Goal: Information Seeking & Learning: Learn about a topic

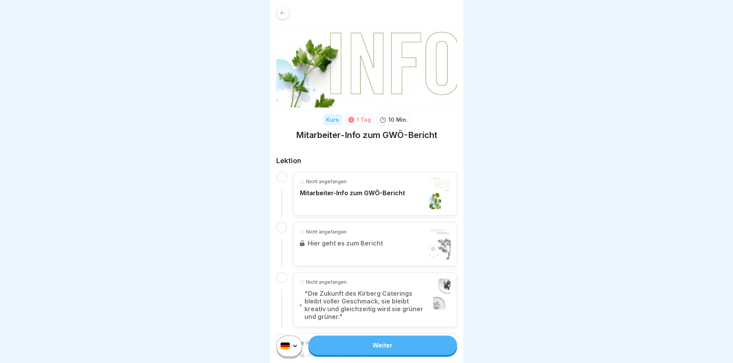
scroll to position [6, 0]
click at [378, 192] on div "Nicht angefangen Mitarbeiter-Info zum GWÖ-Bericht" at bounding box center [352, 193] width 105 height 31
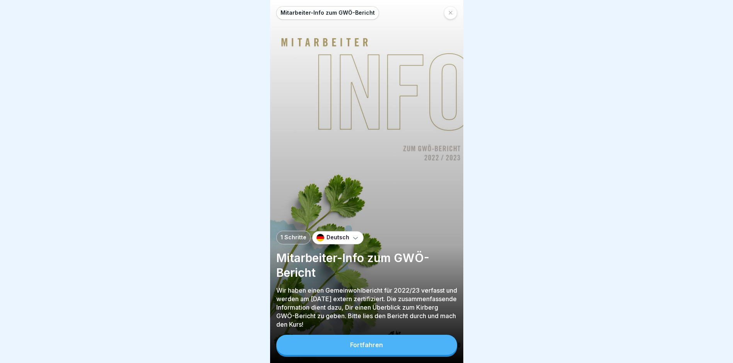
click at [350, 346] on button "Fortfahren" at bounding box center [366, 345] width 181 height 20
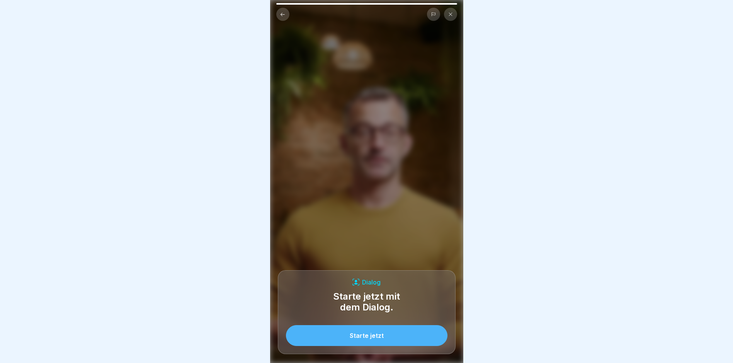
click at [383, 341] on button "Starte jetzt" at bounding box center [366, 335] width 161 height 21
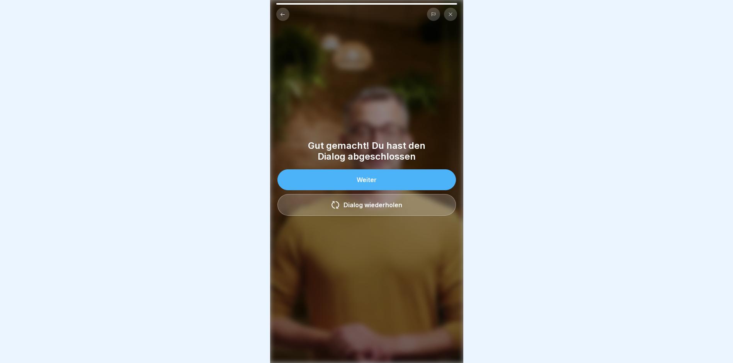
click at [389, 181] on button "Weiter" at bounding box center [366, 179] width 178 height 21
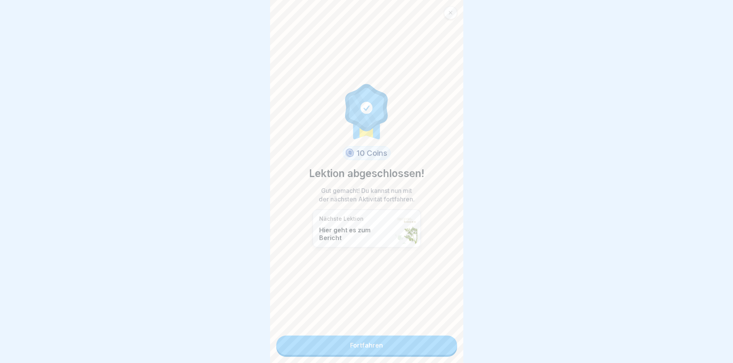
click at [352, 235] on p "Hier geht es zum Bericht" at bounding box center [355, 233] width 73 height 15
click at [371, 343] on link "Fortfahren" at bounding box center [366, 344] width 181 height 19
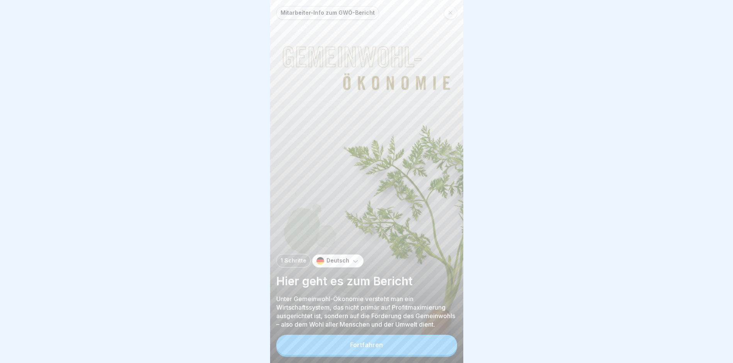
click at [369, 345] on button "Fortfahren" at bounding box center [366, 345] width 181 height 20
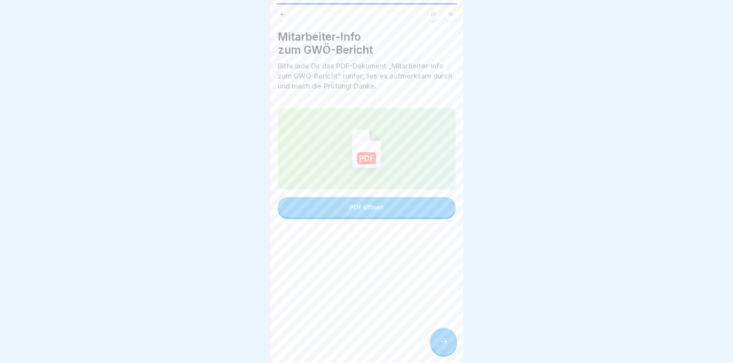
click at [364, 207] on div "PDF öffnen" at bounding box center [367, 207] width 34 height 7
click at [444, 345] on icon at bounding box center [443, 340] width 9 height 9
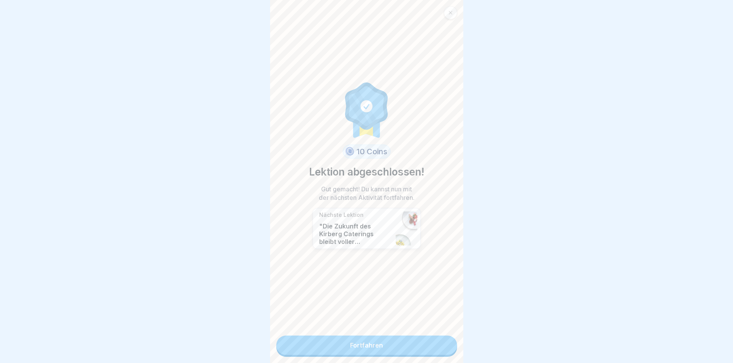
click at [387, 347] on link "Fortfahren" at bounding box center [366, 344] width 181 height 19
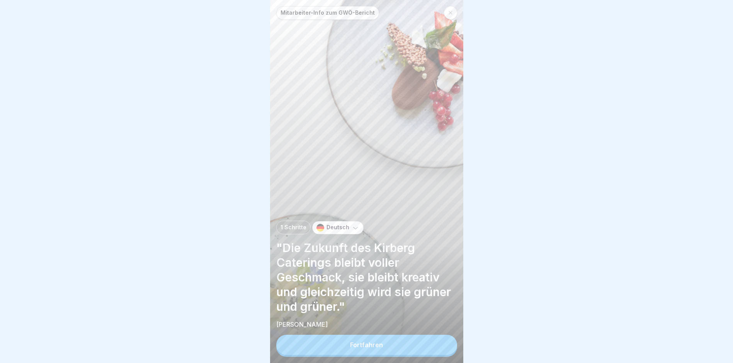
click at [389, 346] on button "Fortfahren" at bounding box center [366, 345] width 181 height 20
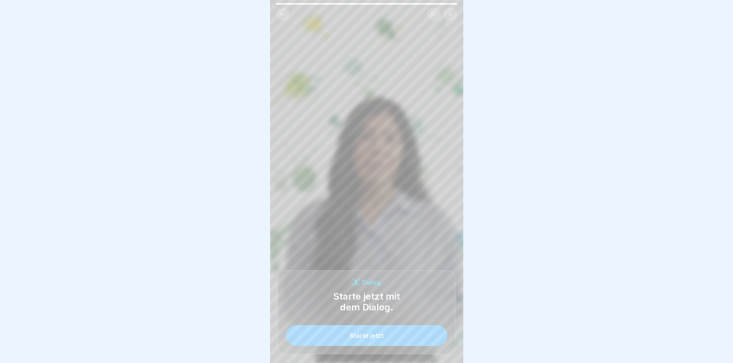
click at [389, 346] on button "Starte jetzt" at bounding box center [366, 335] width 161 height 21
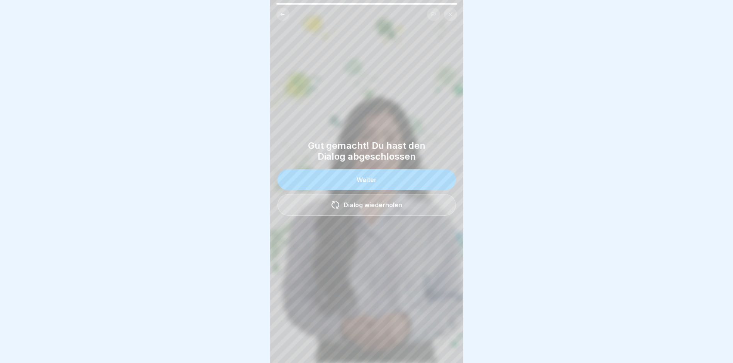
click at [367, 181] on div "Weiter" at bounding box center [367, 179] width 20 height 7
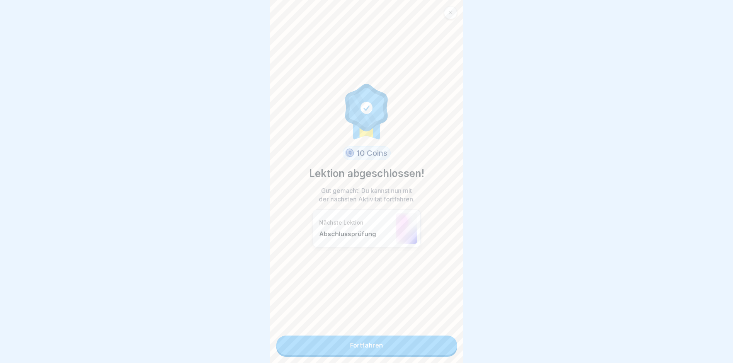
click at [360, 344] on link "Fortfahren" at bounding box center [366, 344] width 181 height 19
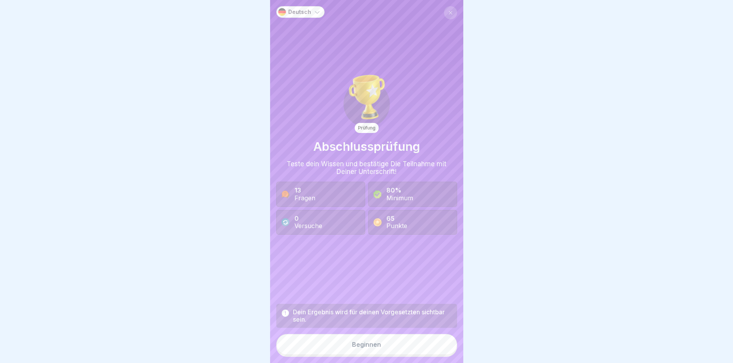
click at [360, 348] on div "Beginnen" at bounding box center [366, 344] width 29 height 7
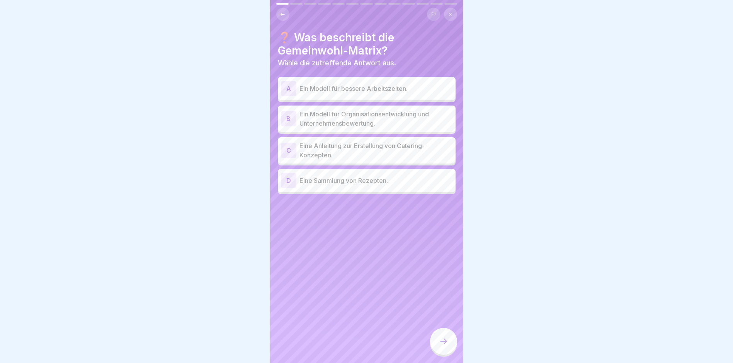
click at [288, 116] on div "B" at bounding box center [288, 118] width 15 height 15
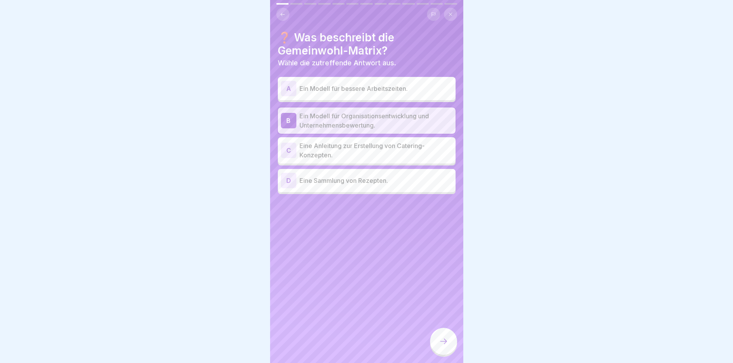
click at [442, 346] on icon at bounding box center [443, 340] width 9 height 9
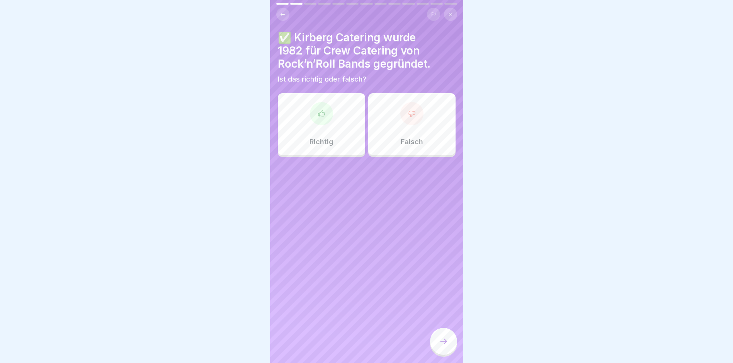
click at [316, 135] on div "Richtig" at bounding box center [321, 124] width 87 height 62
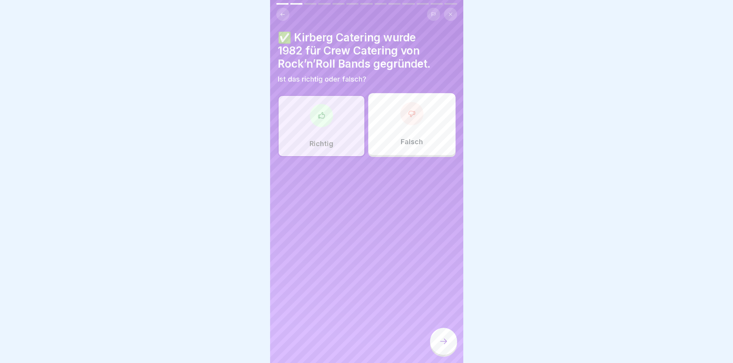
click at [439, 345] on icon at bounding box center [443, 340] width 9 height 9
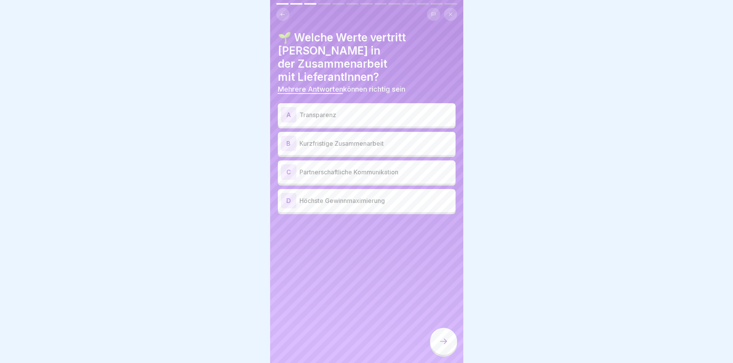
click at [316, 167] on p "Partnerschaftliche Kommunikation" at bounding box center [375, 171] width 153 height 9
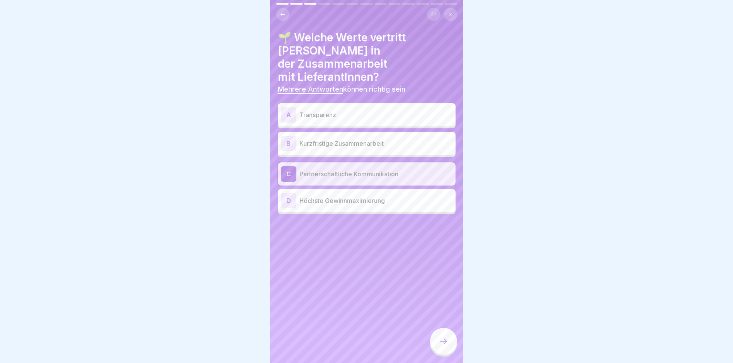
click at [319, 110] on p "Transparenz" at bounding box center [375, 114] width 153 height 9
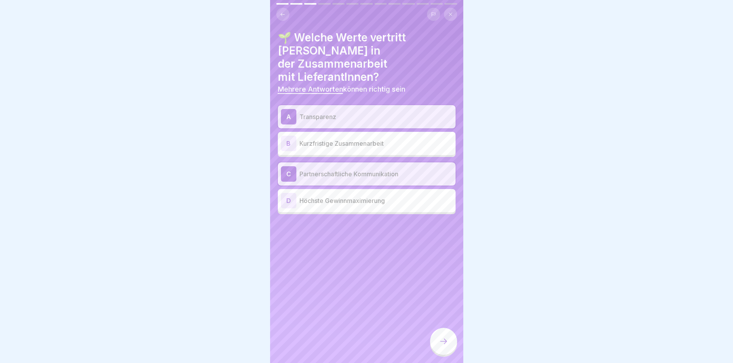
click at [445, 341] on div at bounding box center [443, 341] width 27 height 27
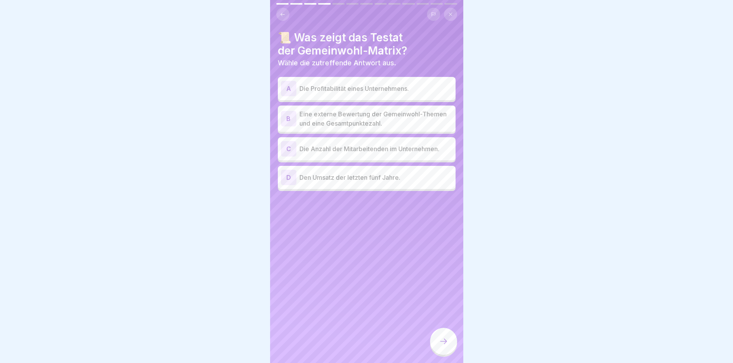
click at [286, 119] on div "B" at bounding box center [288, 118] width 15 height 15
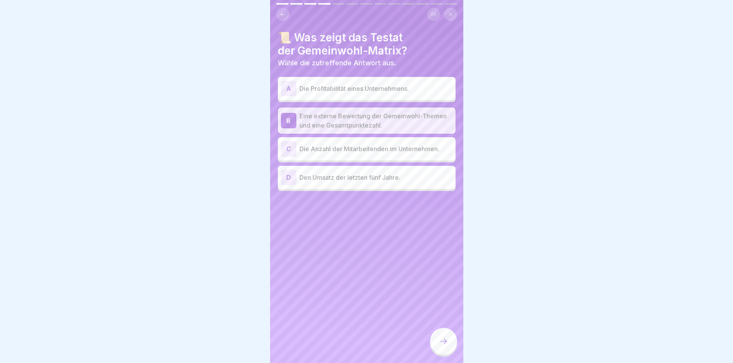
click at [441, 352] on div at bounding box center [443, 341] width 27 height 27
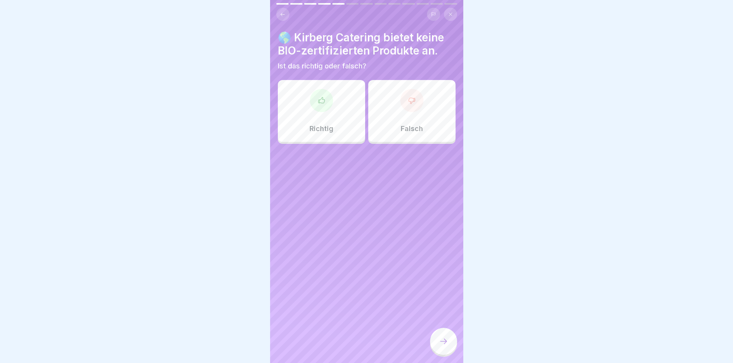
click at [418, 121] on div "Falsch" at bounding box center [411, 111] width 87 height 62
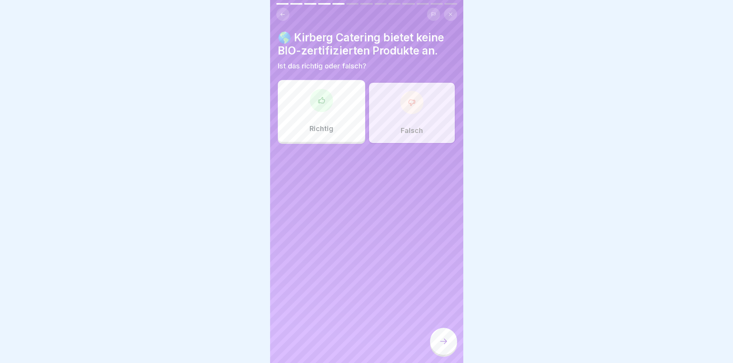
click at [446, 346] on icon at bounding box center [443, 340] width 9 height 9
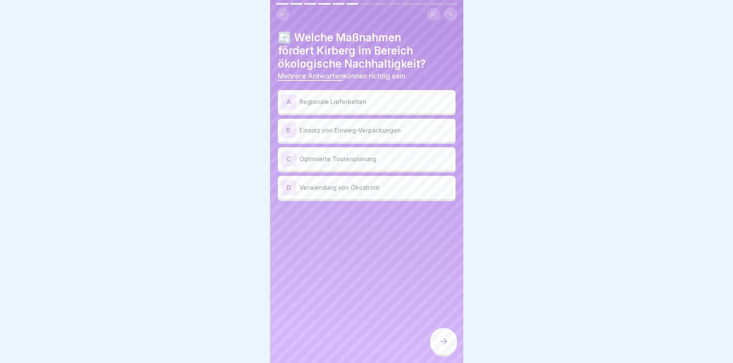
click at [334, 106] on p "Regionale Lieferketten" at bounding box center [375, 101] width 153 height 9
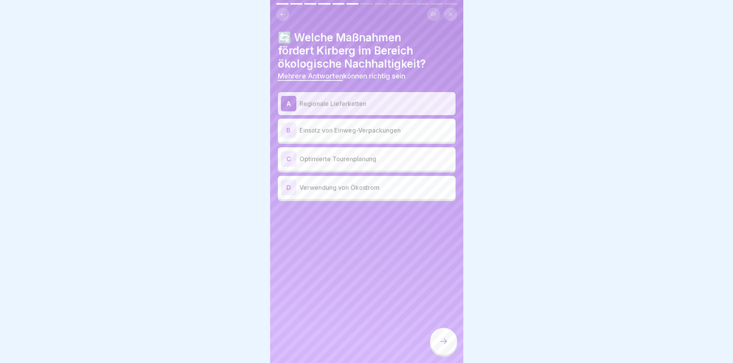
click at [329, 165] on div "C Optimierte Tourenplanung" at bounding box center [367, 158] width 172 height 15
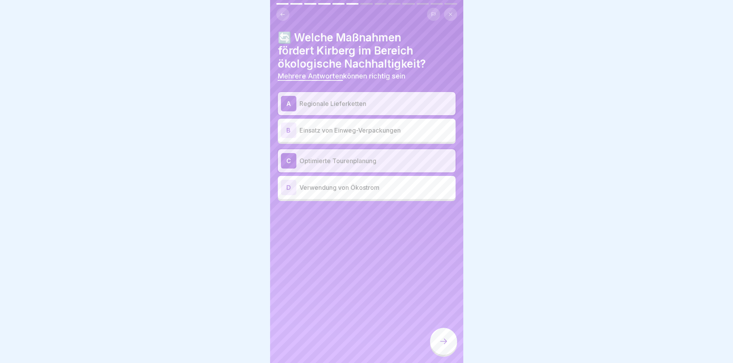
click at [328, 191] on p "Verwendung von Ökostrom" at bounding box center [375, 187] width 153 height 9
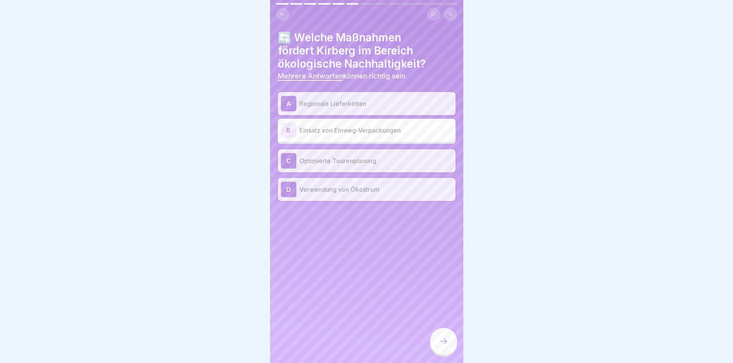
click at [446, 344] on icon at bounding box center [443, 340] width 7 height 5
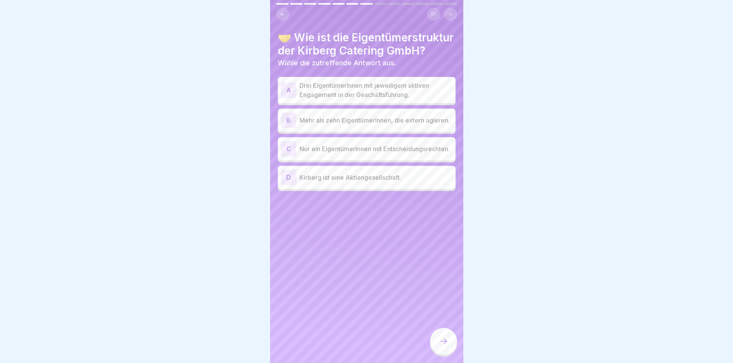
click at [287, 98] on div "A" at bounding box center [288, 89] width 15 height 15
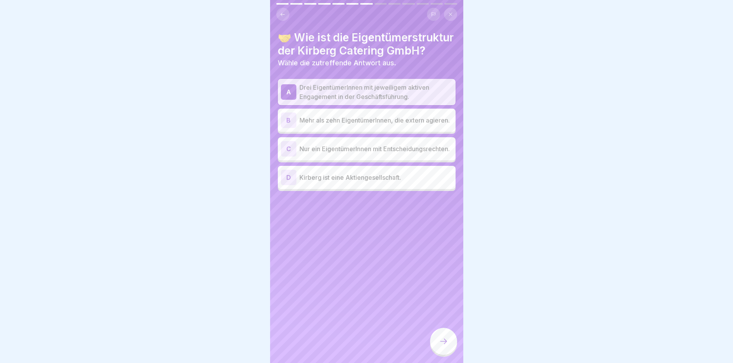
click at [445, 343] on div at bounding box center [443, 341] width 27 height 27
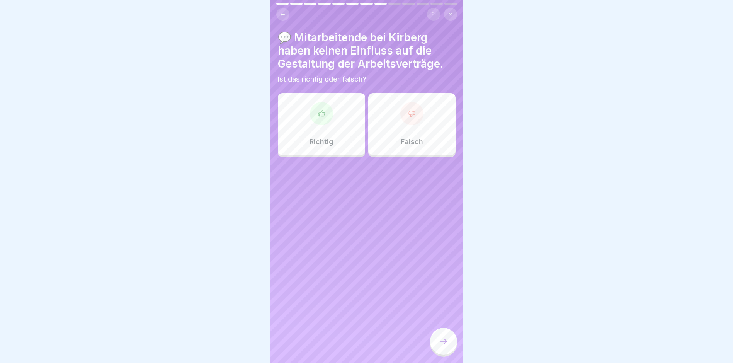
click at [322, 121] on div at bounding box center [321, 113] width 23 height 23
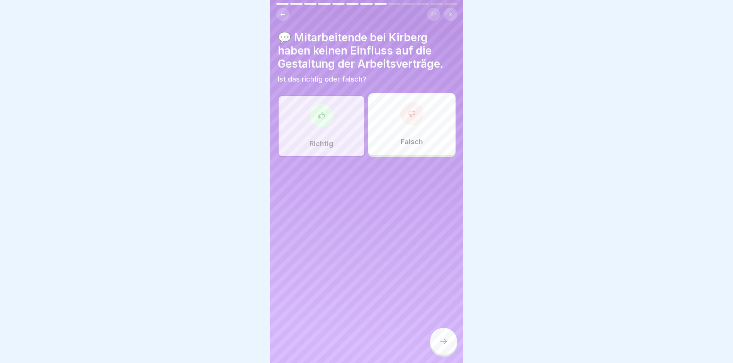
click at [443, 345] on icon at bounding box center [443, 340] width 9 height 9
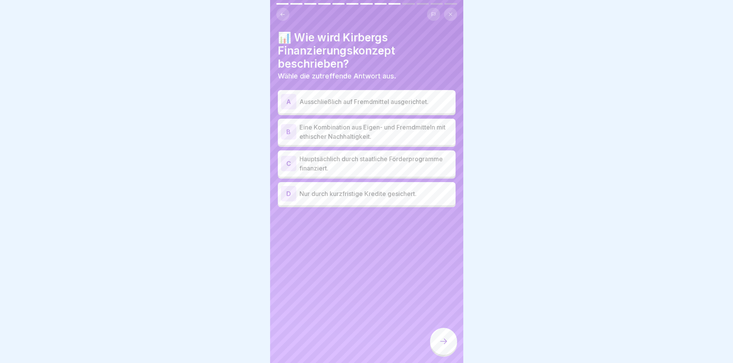
click at [291, 128] on div "B" at bounding box center [288, 131] width 15 height 15
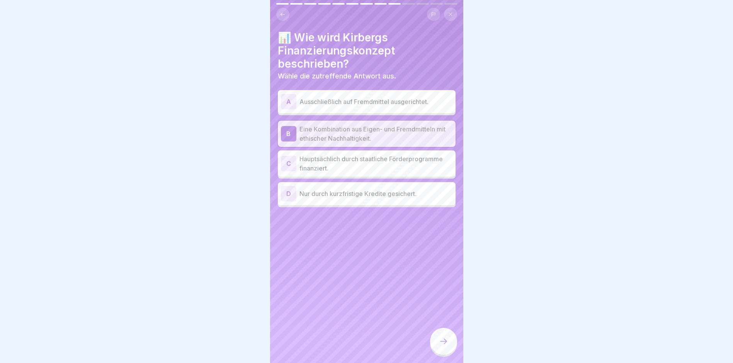
click at [443, 346] on icon at bounding box center [443, 340] width 9 height 9
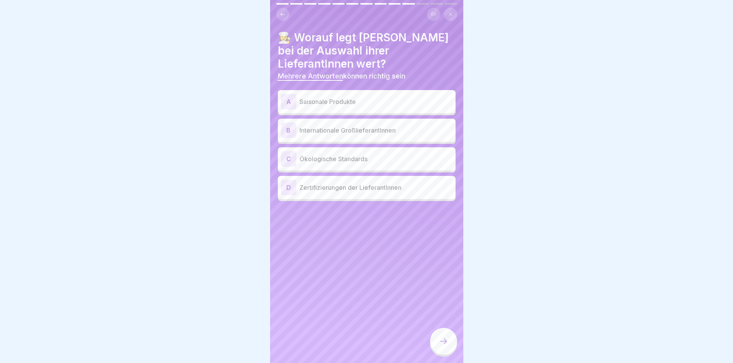
click at [325, 161] on p "Ökologische Standards" at bounding box center [375, 158] width 153 height 9
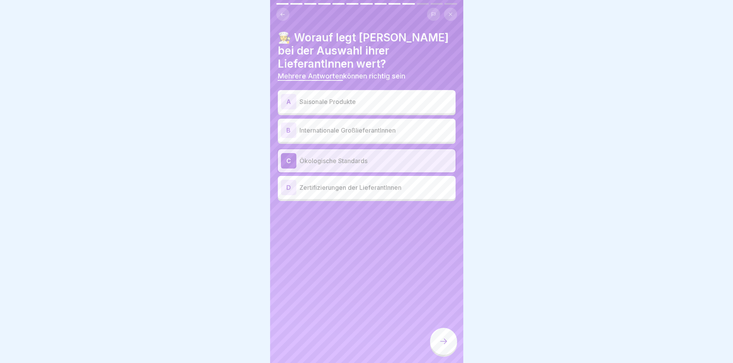
click at [327, 187] on p "Zertifizierungen der LieferantInnen" at bounding box center [375, 187] width 153 height 9
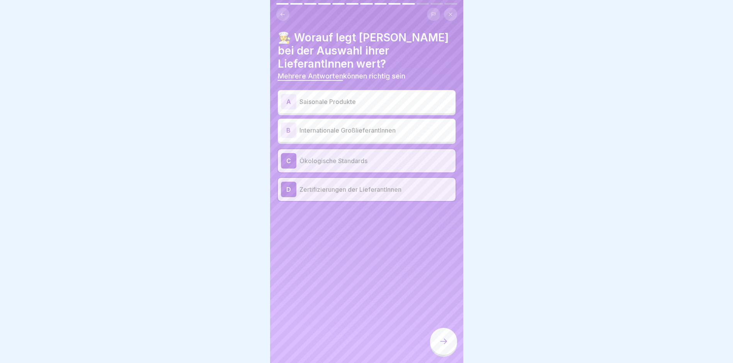
click at [340, 98] on p "Saisonale Produkte" at bounding box center [375, 101] width 153 height 9
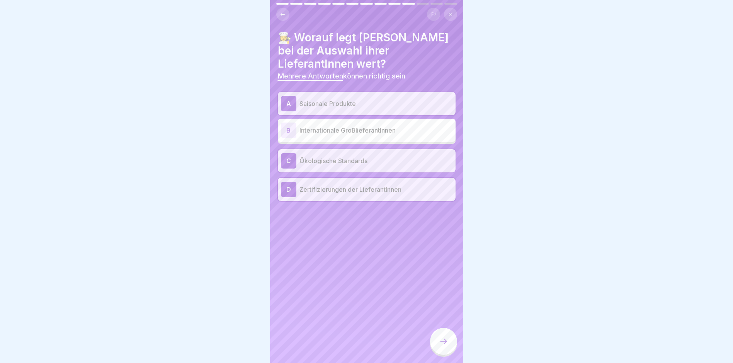
click at [447, 346] on icon at bounding box center [443, 340] width 9 height 9
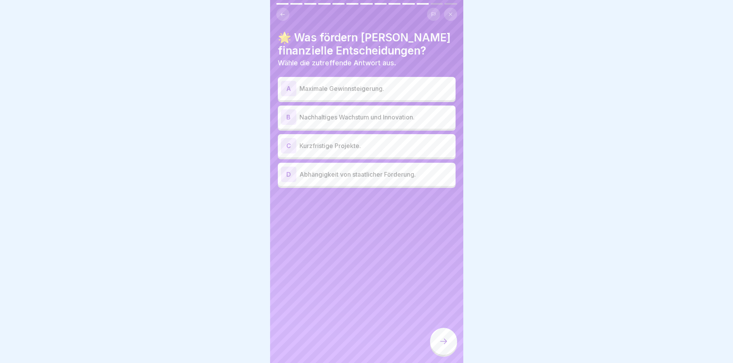
click at [343, 119] on p "Nachhaltiges Wachstum und Innovation." at bounding box center [375, 116] width 153 height 9
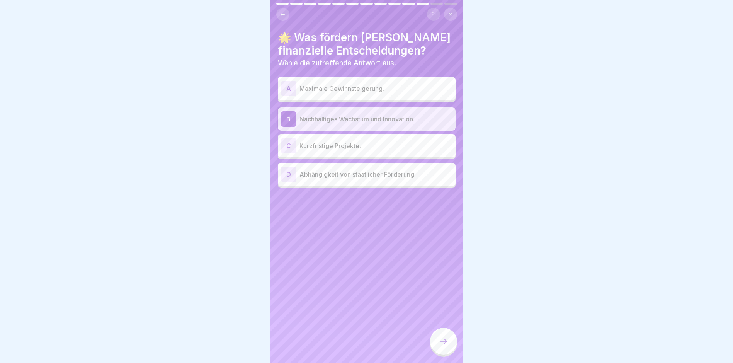
click at [444, 346] on icon at bounding box center [443, 340] width 9 height 9
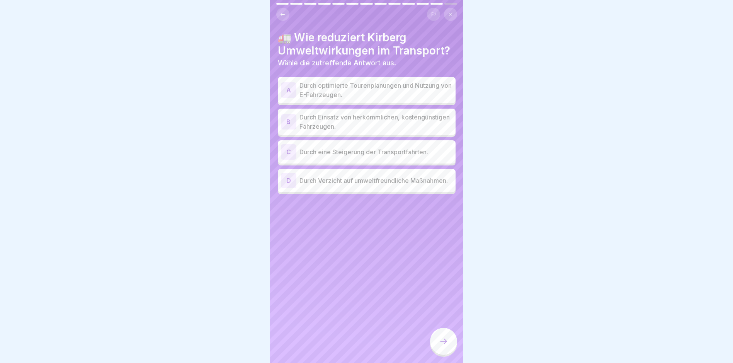
click at [285, 85] on div "A" at bounding box center [288, 89] width 15 height 15
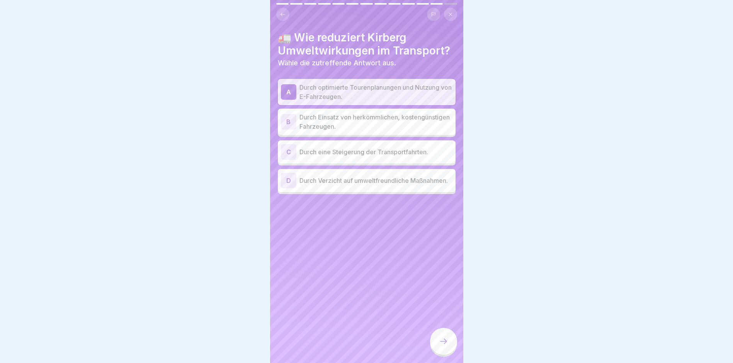
click at [446, 342] on div at bounding box center [443, 341] width 27 height 27
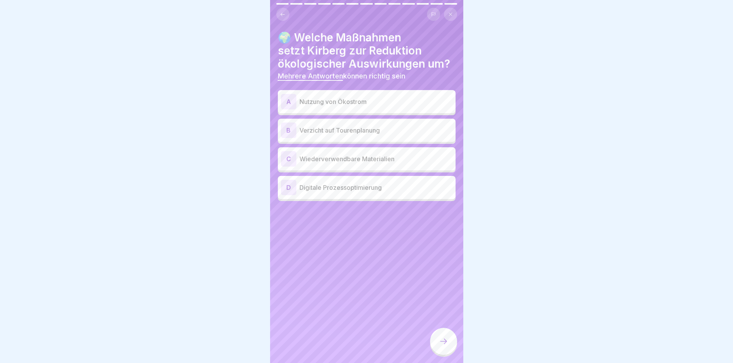
click at [309, 104] on p "Nutzung von Ökostrom" at bounding box center [375, 101] width 153 height 9
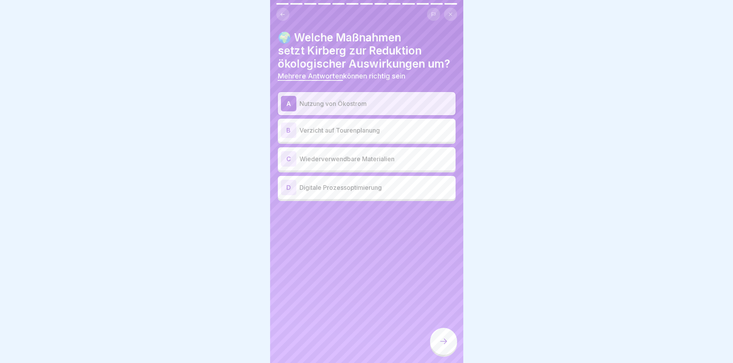
click at [328, 160] on p "Wiederverwendbare Materialien" at bounding box center [375, 158] width 153 height 9
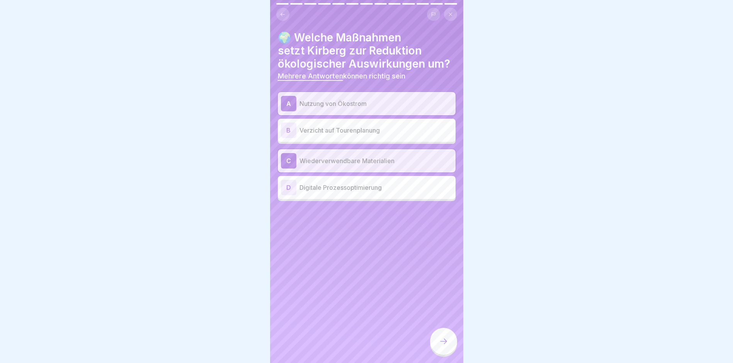
click at [446, 346] on icon at bounding box center [443, 340] width 9 height 9
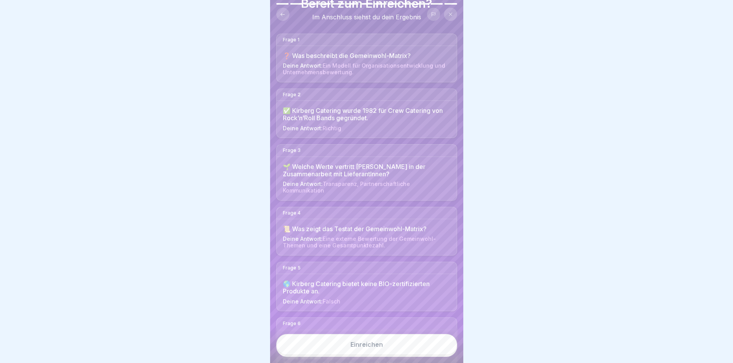
scroll to position [52, 0]
click at [385, 355] on button "Einreichen" at bounding box center [366, 344] width 181 height 21
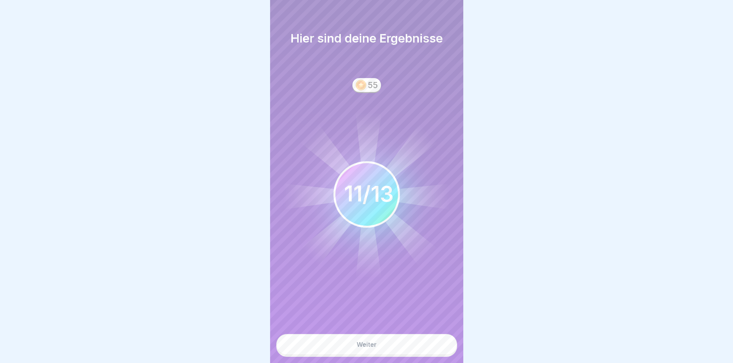
click at [384, 345] on button "Weiter" at bounding box center [366, 344] width 181 height 21
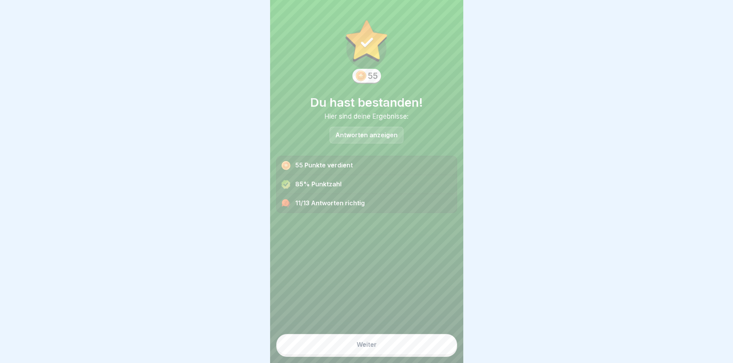
click at [368, 134] on p "Antworten anzeigen" at bounding box center [366, 135] width 62 height 7
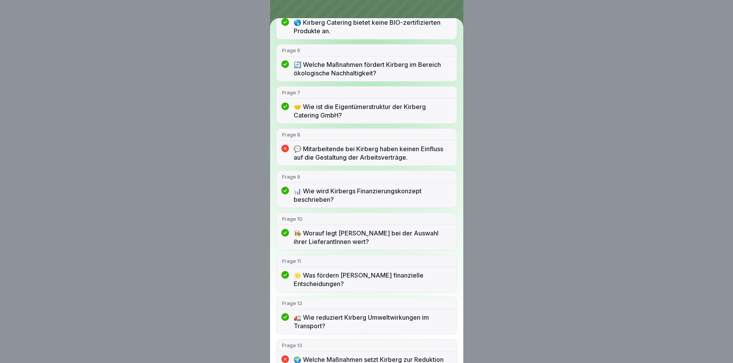
scroll to position [268, 0]
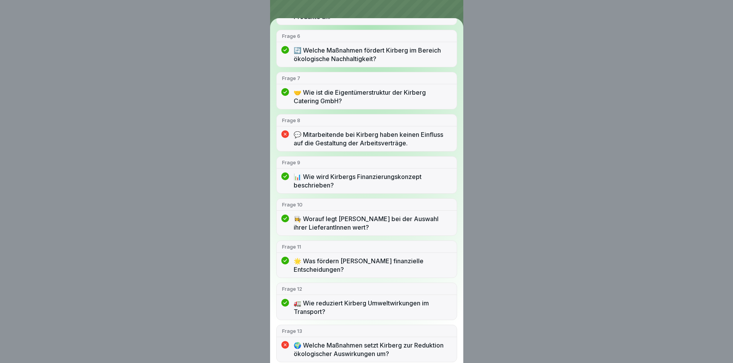
drag, startPoint x: 392, startPoint y: 26, endPoint x: 396, endPoint y: 12, distance: 14.9
click at [396, 12] on div "Du hast bestanden! 11/13 Antworten richtig Frage 1 ❓ Was beschreibt die Gemeinw…" at bounding box center [366, 181] width 193 height 363
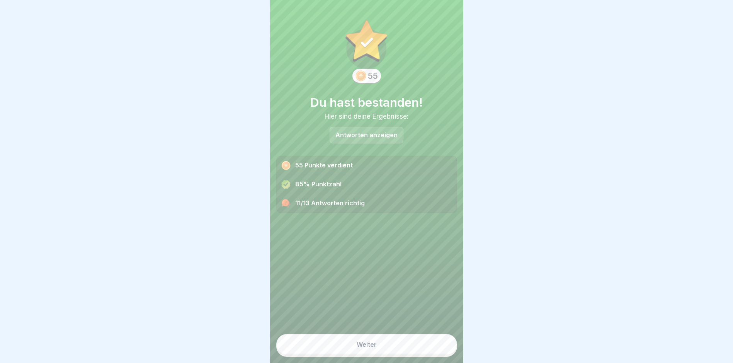
click at [363, 132] on p "Antworten anzeigen" at bounding box center [366, 135] width 62 height 7
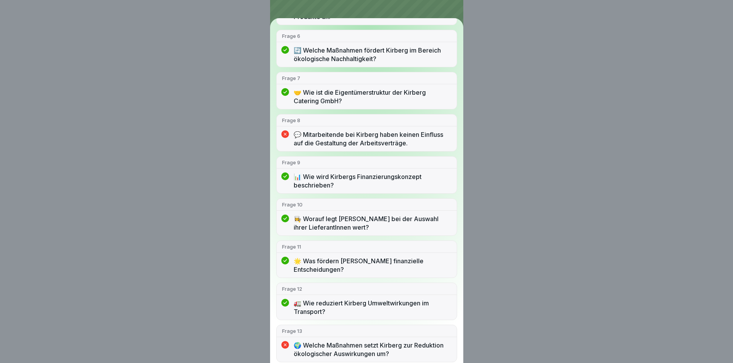
click at [625, 66] on div "Du hast bestanden! 11/13 Antworten richtig Frage 1 ❓ Was beschreibt die Gemeinw…" at bounding box center [366, 181] width 733 height 363
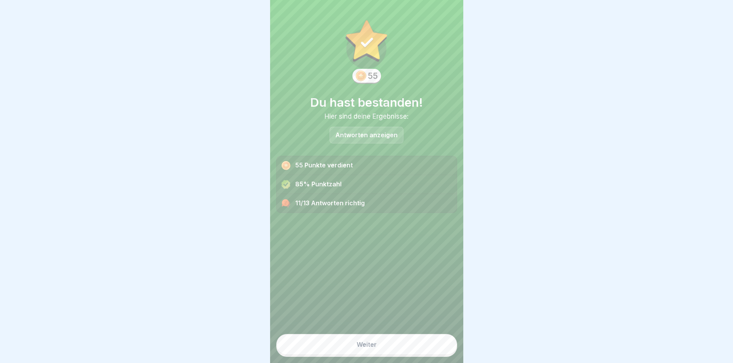
click at [385, 338] on button "Weiter" at bounding box center [366, 344] width 181 height 21
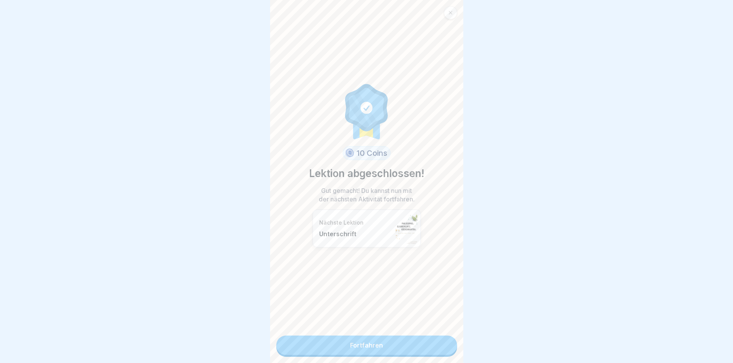
click at [355, 341] on link "Fortfahren" at bounding box center [366, 344] width 181 height 19
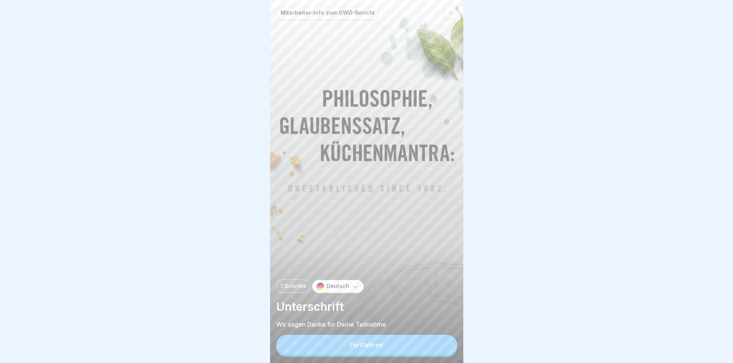
click at [360, 347] on button "Fortfahren" at bounding box center [366, 345] width 181 height 20
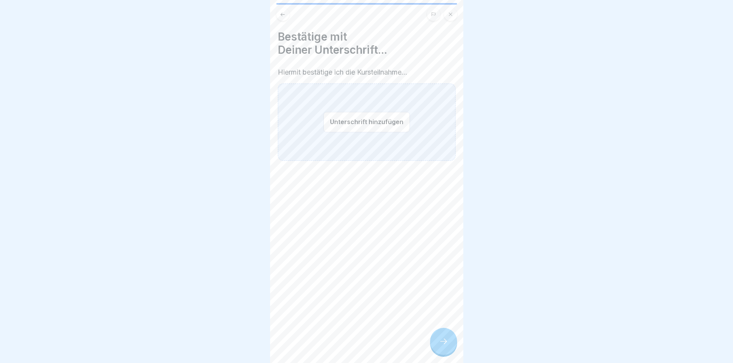
click at [343, 120] on button "Unterschrift hinzufügen" at bounding box center [366, 122] width 87 height 20
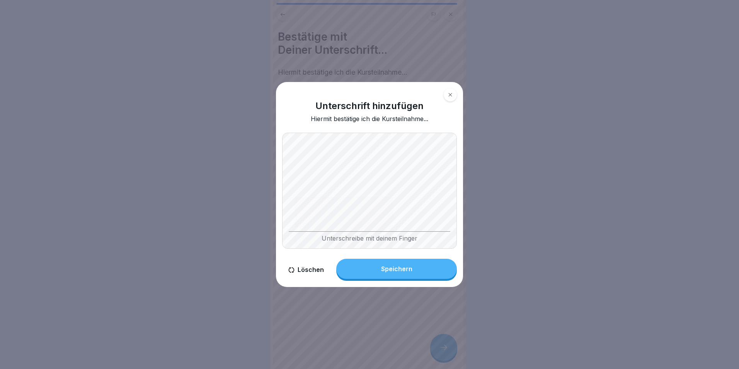
click at [451, 95] on icon at bounding box center [450, 94] width 5 height 5
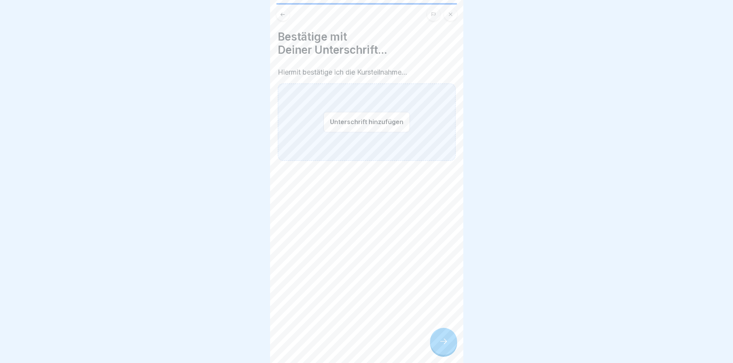
click at [366, 124] on button "Unterschrift hinzufügen" at bounding box center [366, 122] width 87 height 20
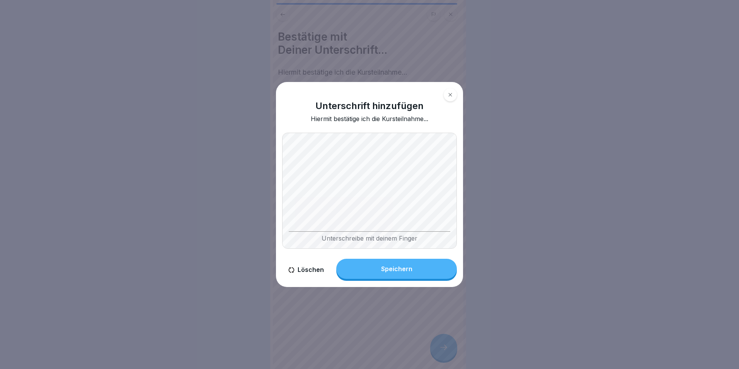
click at [403, 265] on button "Speichern" at bounding box center [396, 268] width 121 height 20
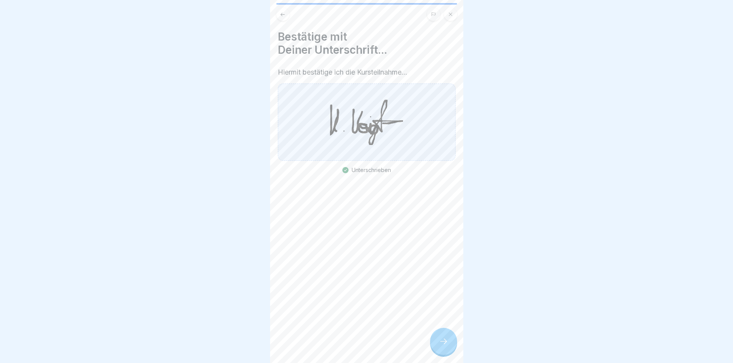
click at [447, 346] on icon at bounding box center [443, 340] width 9 height 9
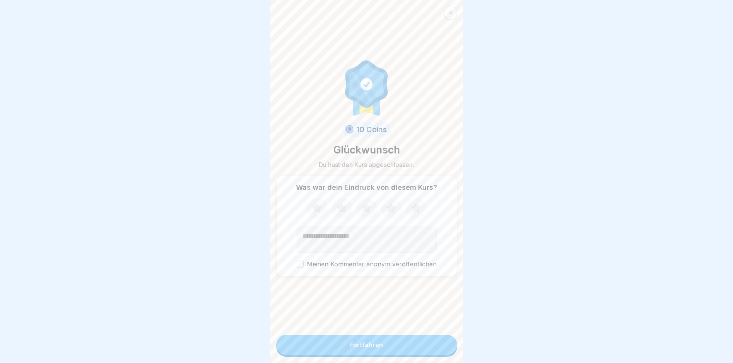
click at [411, 212] on icon at bounding box center [416, 208] width 10 height 10
click at [366, 348] on div "Fortfahren" at bounding box center [366, 344] width 33 height 7
